Goal: Task Accomplishment & Management: Manage account settings

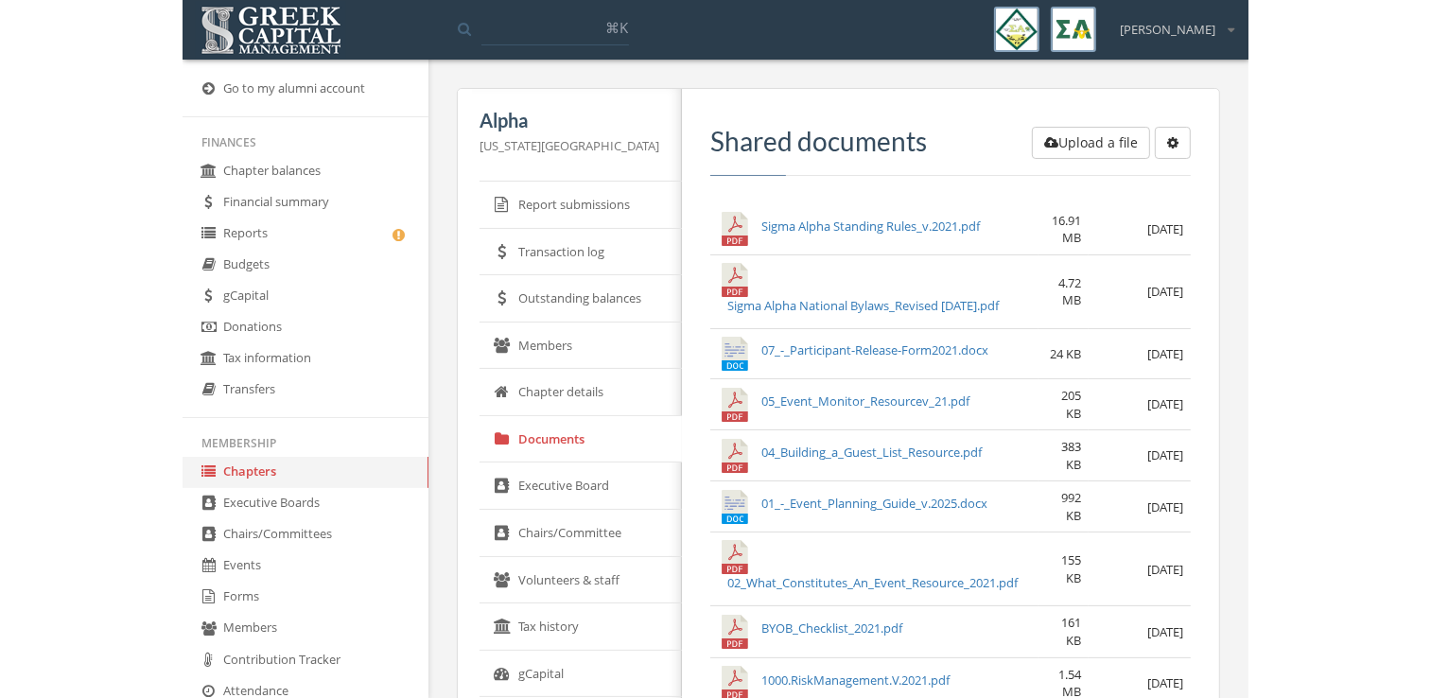
scroll to position [287, 0]
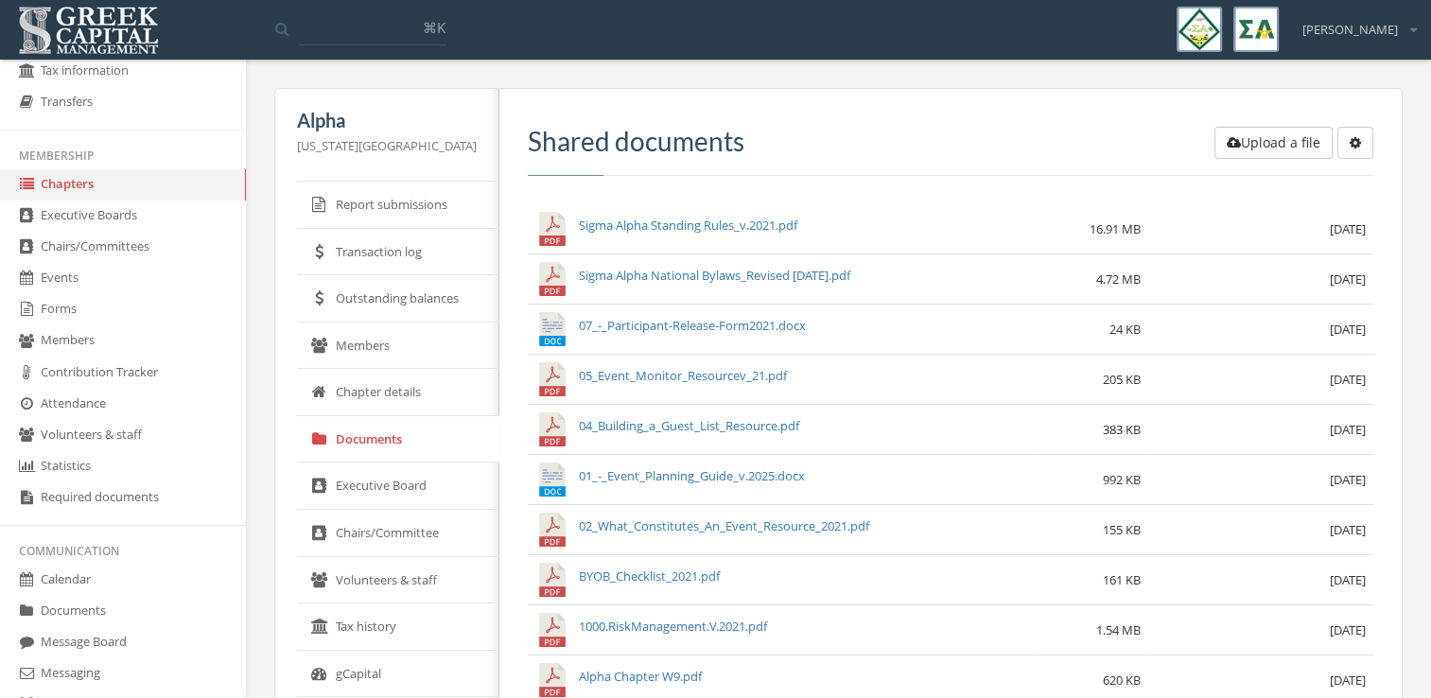
click at [95, 307] on link "Forms" at bounding box center [123, 309] width 246 height 31
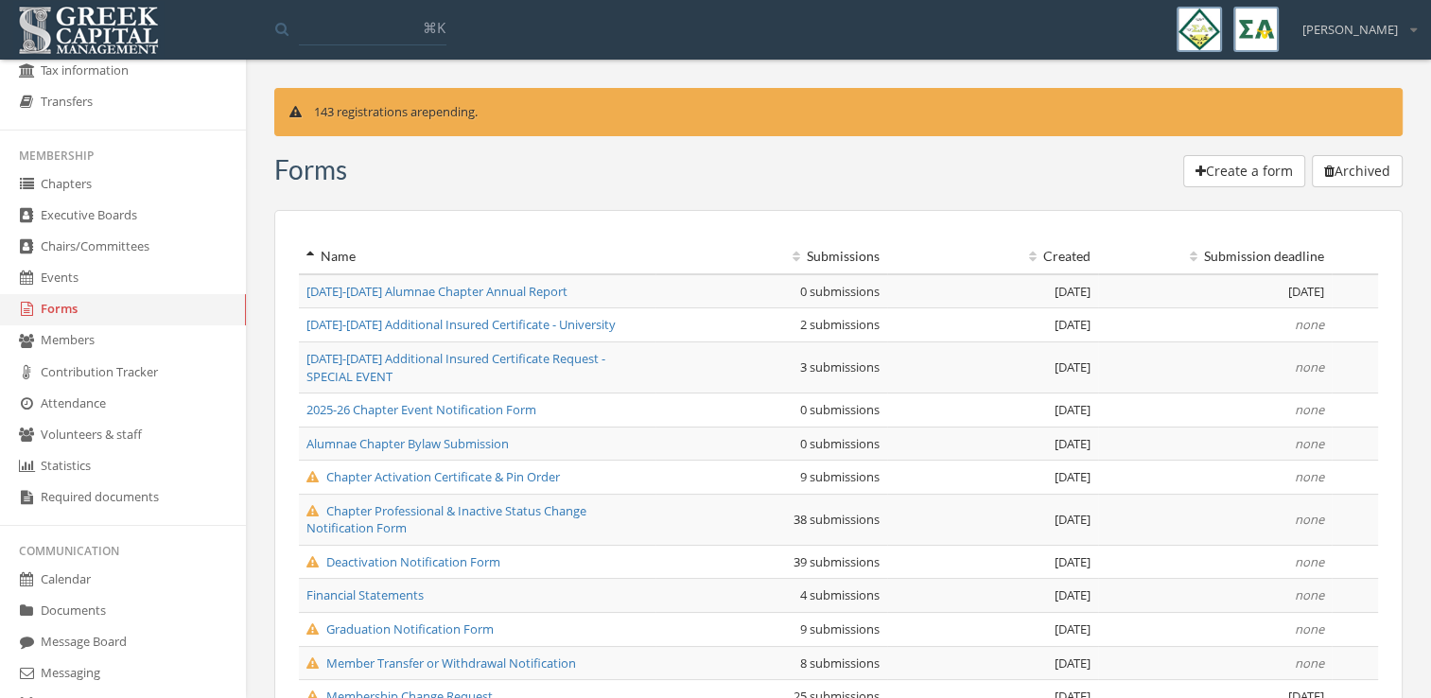
click at [418, 288] on span "[DATE]-[DATE] Alumnae Chapter Annual Report" at bounding box center [436, 291] width 261 height 17
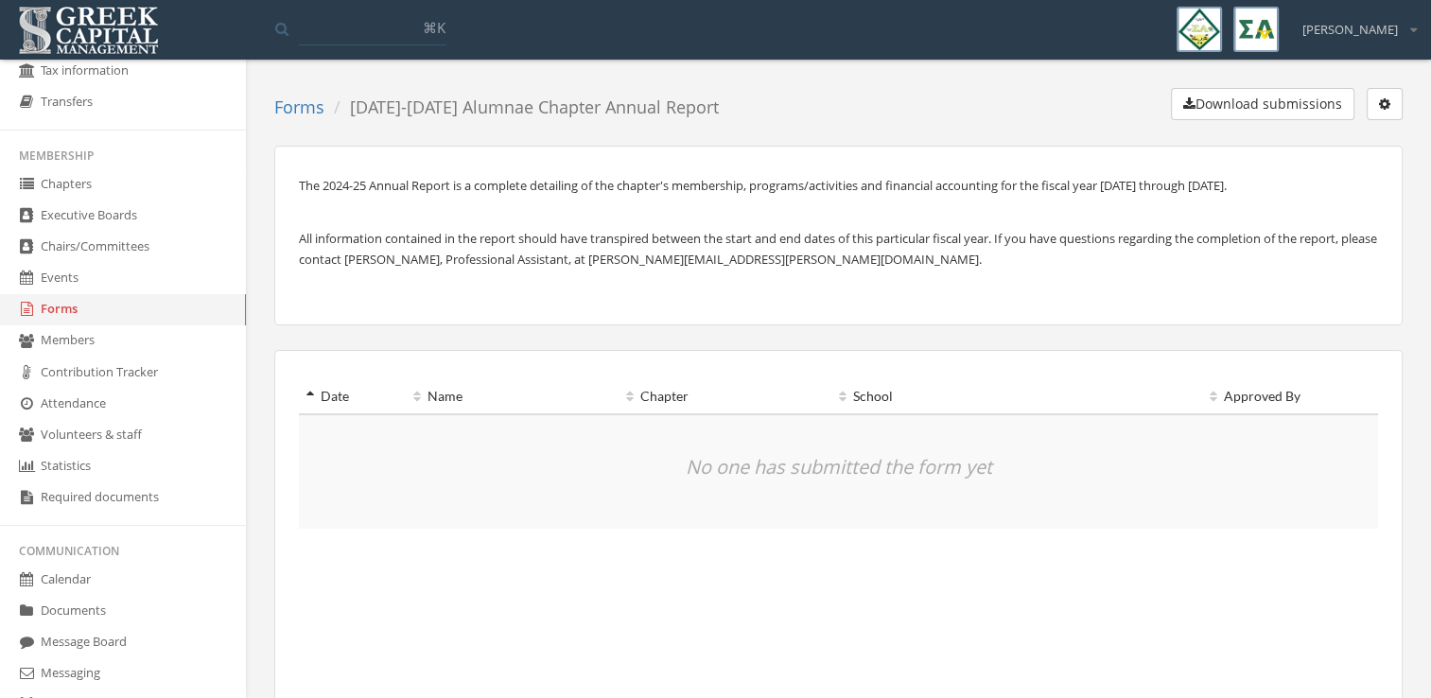
click at [1065, 105] on button "button" at bounding box center [1384, 104] width 36 height 32
click at [1065, 138] on link "Edit form" at bounding box center [1325, 142] width 140 height 29
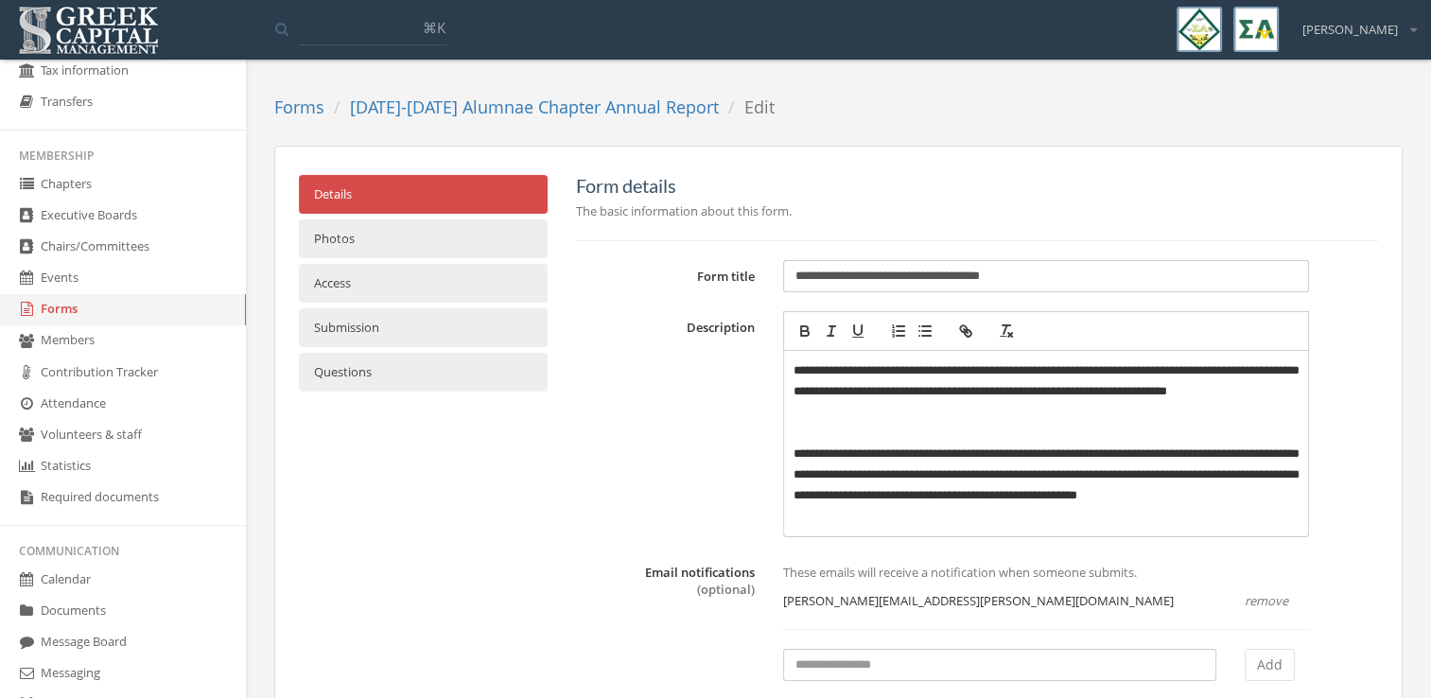
click at [371, 275] on link "Access" at bounding box center [423, 283] width 249 height 39
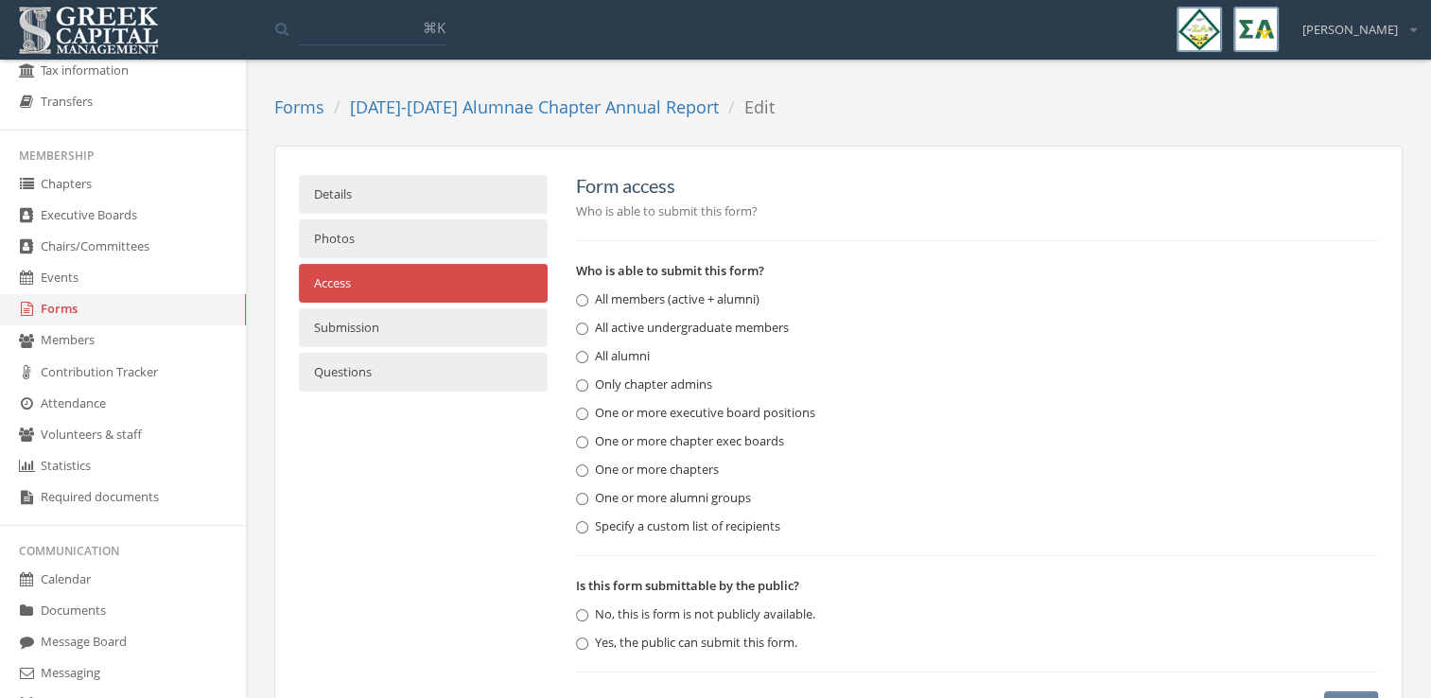
click at [375, 308] on link "Submission" at bounding box center [423, 327] width 249 height 39
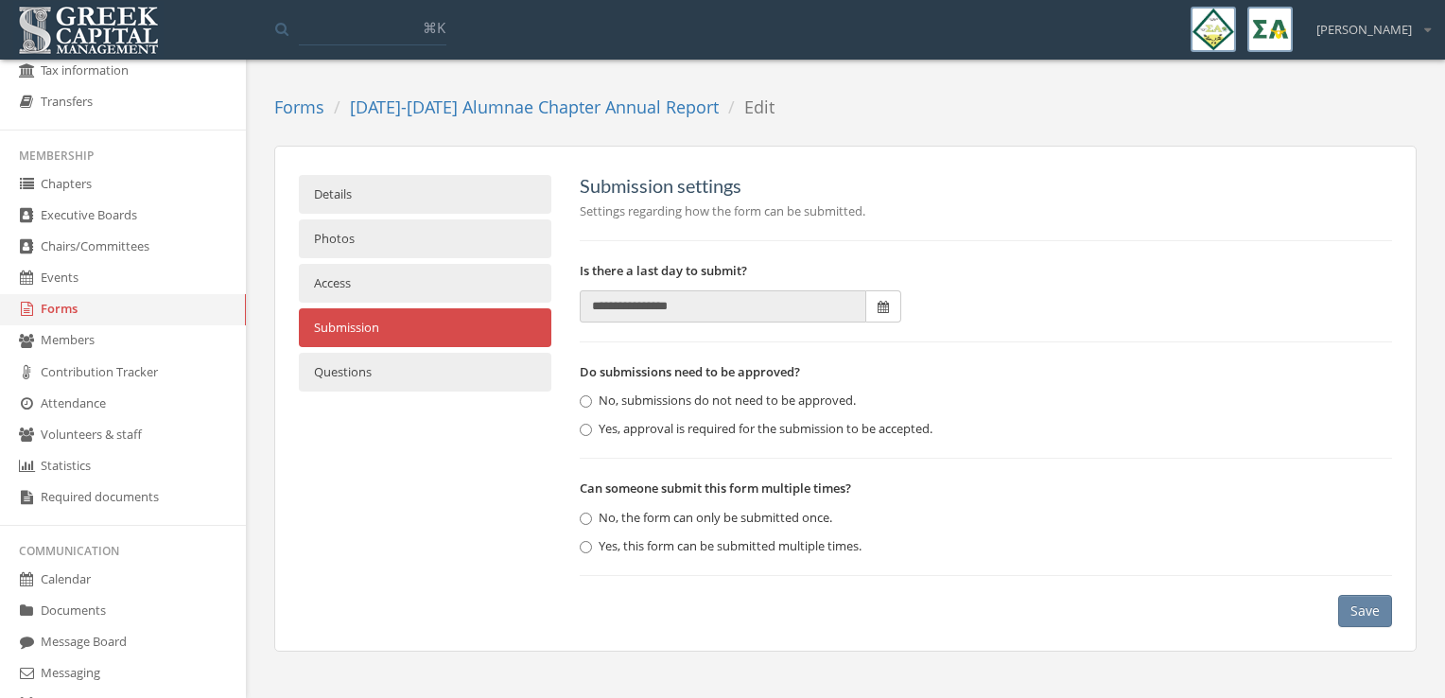
click at [177, 312] on link "Forms" at bounding box center [123, 309] width 246 height 31
